Goal: Task Accomplishment & Management: Manage account settings

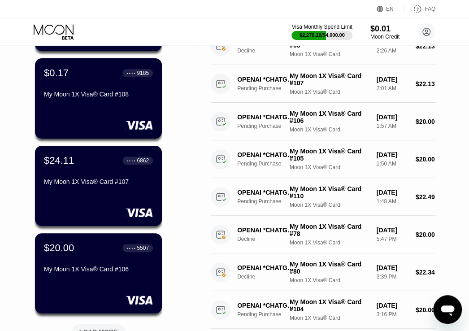
scroll to position [314, 0]
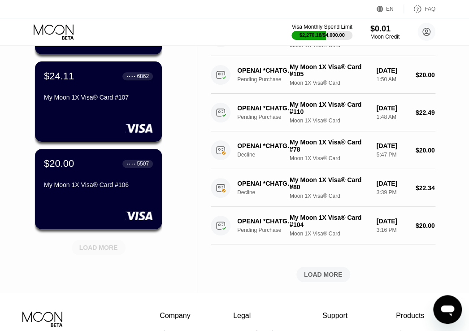
click at [93, 247] on div "LOAD MORE" at bounding box center [98, 247] width 39 height 8
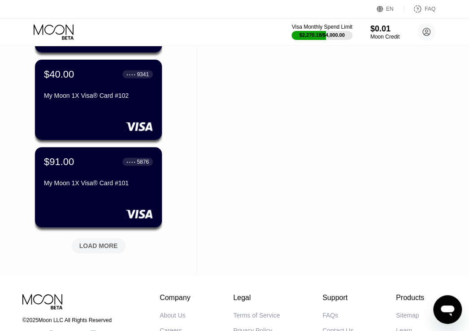
scroll to position [762, 0]
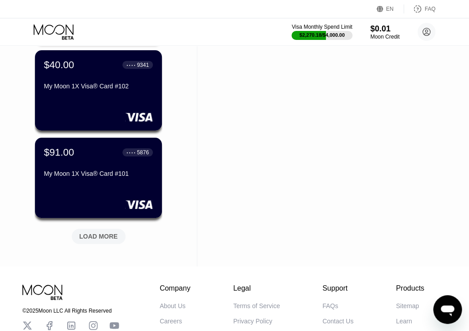
click at [104, 239] on div "LOAD MORE" at bounding box center [98, 236] width 39 height 8
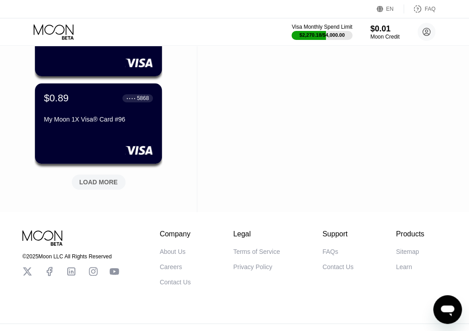
scroll to position [1255, 0]
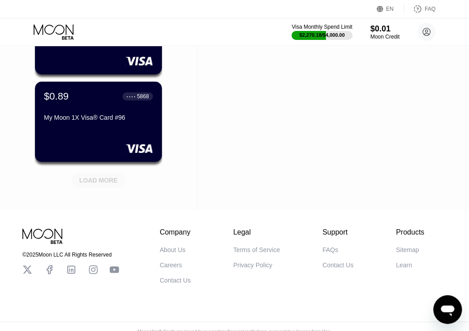
click at [106, 180] on div "LOAD MORE" at bounding box center [98, 180] width 39 height 8
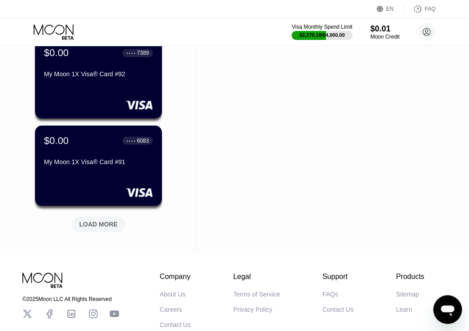
scroll to position [1658, 0]
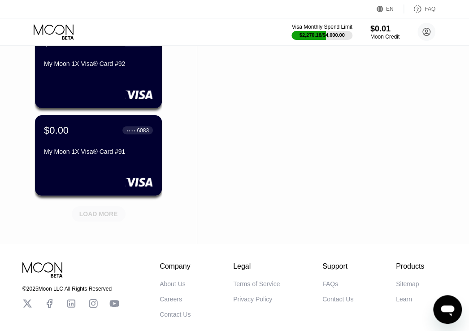
click at [105, 213] on div "LOAD MORE" at bounding box center [98, 214] width 39 height 8
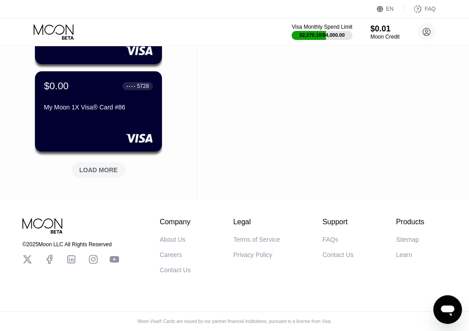
scroll to position [2145, 0]
click at [100, 162] on div "LOAD MORE" at bounding box center [99, 169] width 54 height 15
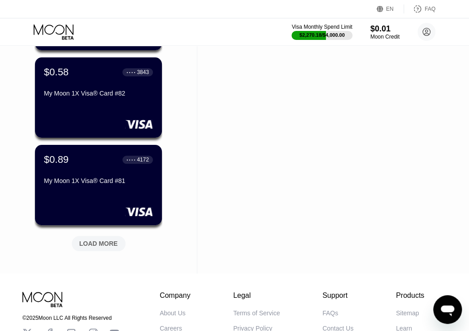
scroll to position [2504, 0]
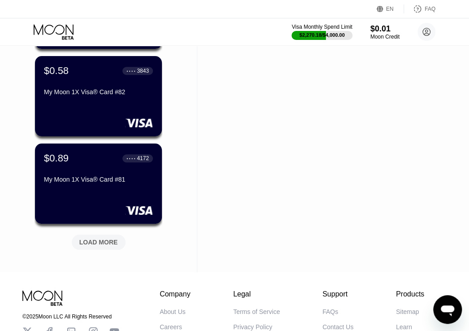
click at [95, 240] on div "LOAD MORE" at bounding box center [98, 242] width 39 height 8
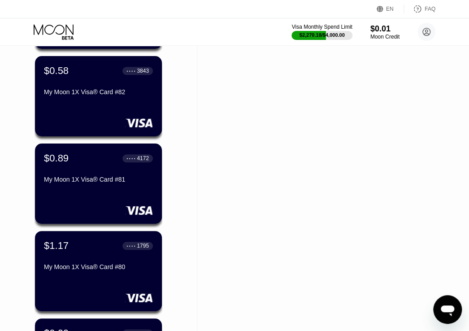
scroll to position [2997, 0]
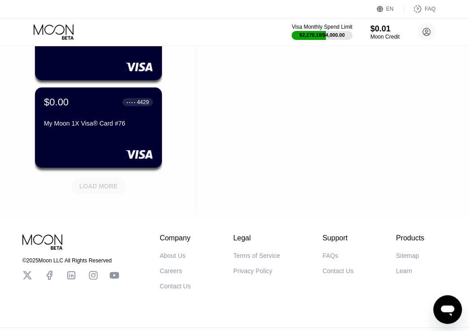
click at [108, 188] on div "LOAD MORE" at bounding box center [98, 186] width 39 height 8
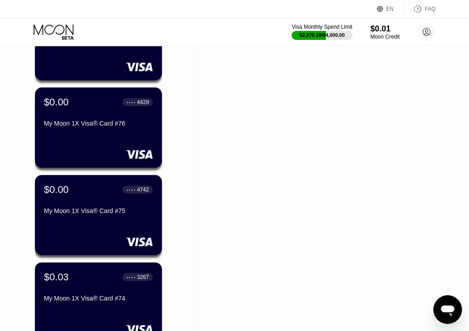
scroll to position [3445, 0]
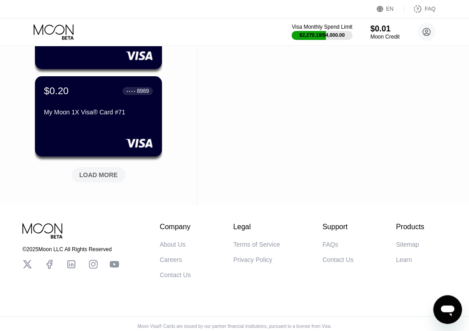
click at [100, 174] on div "LOAD MORE" at bounding box center [98, 175] width 39 height 8
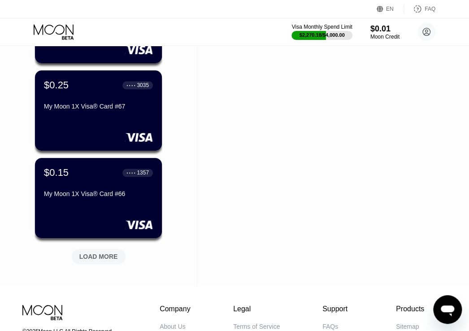
scroll to position [3804, 0]
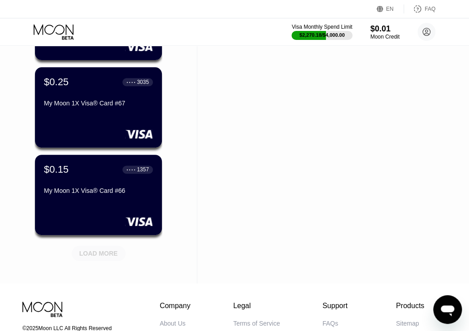
click at [98, 254] on div "LOAD MORE" at bounding box center [98, 253] width 39 height 8
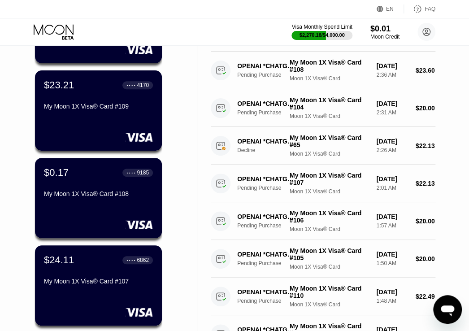
scroll to position [0, 0]
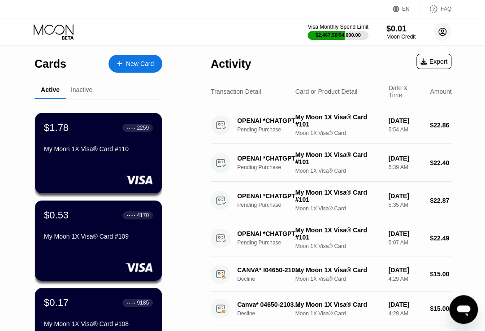
click at [441, 32] on icon at bounding box center [442, 32] width 5 height 5
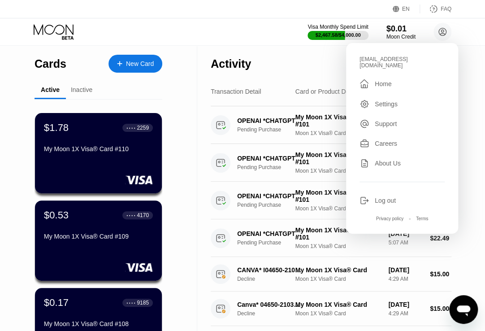
click at [390, 197] on div "Log out" at bounding box center [385, 200] width 21 height 7
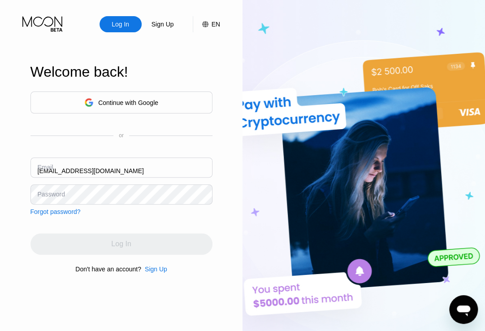
click at [171, 163] on input "[EMAIL_ADDRESS][DOMAIN_NAME]" at bounding box center [121, 167] width 182 height 20
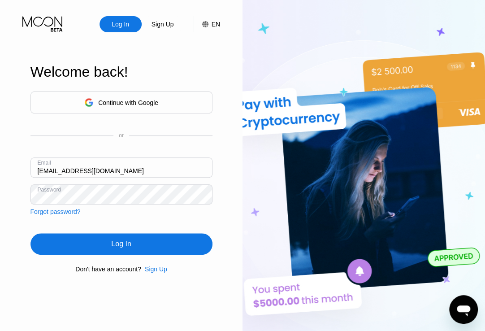
click at [171, 163] on input "[EMAIL_ADDRESS][DOMAIN_NAME]" at bounding box center [121, 167] width 182 height 20
paste input "[EMAIL_ADDRESS][DOMAIN_NAME]"
type input "[EMAIL_ADDRESS][DOMAIN_NAME]"
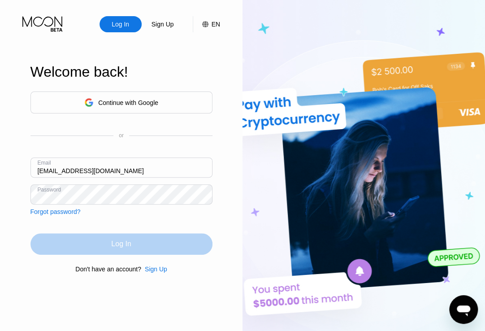
click at [115, 248] on div "Log In" at bounding box center [121, 243] width 20 height 9
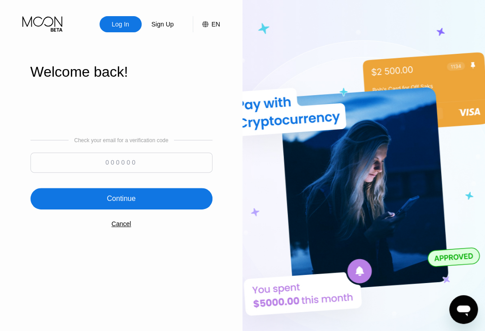
click at [143, 164] on input at bounding box center [121, 162] width 182 height 20
paste input "590397"
type input "590397"
click at [111, 202] on div "Continue" at bounding box center [121, 198] width 29 height 9
